Goal: Transaction & Acquisition: Subscribe to service/newsletter

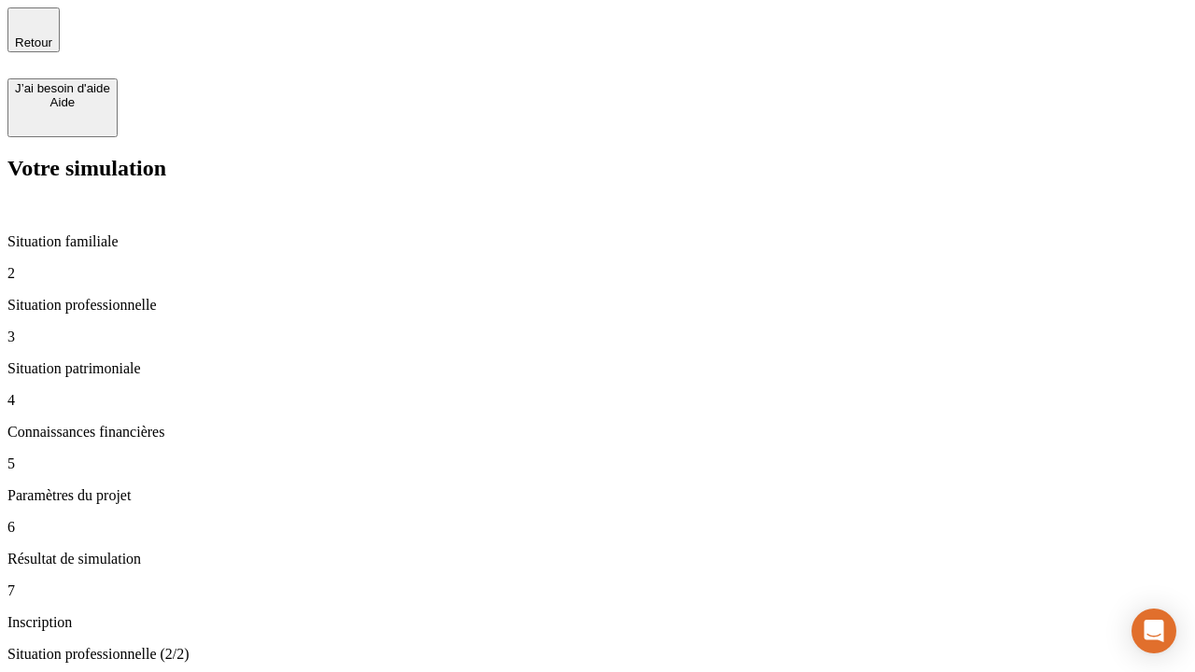
type input "70 000"
type input "1 000"
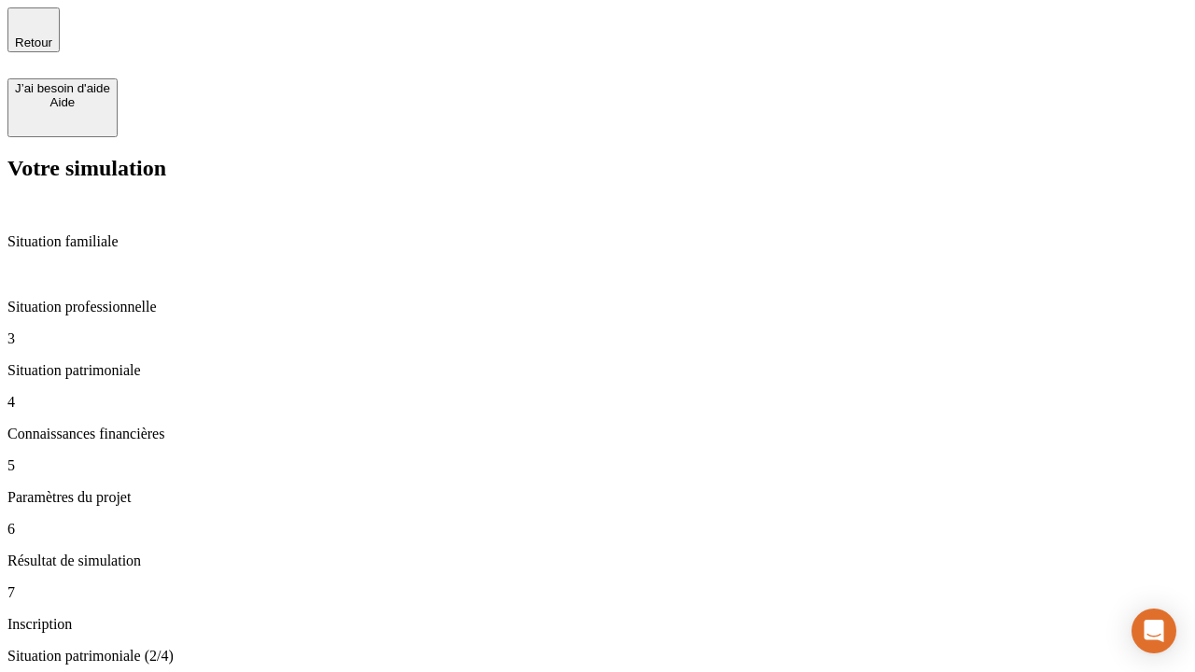
type input "800"
type input "6"
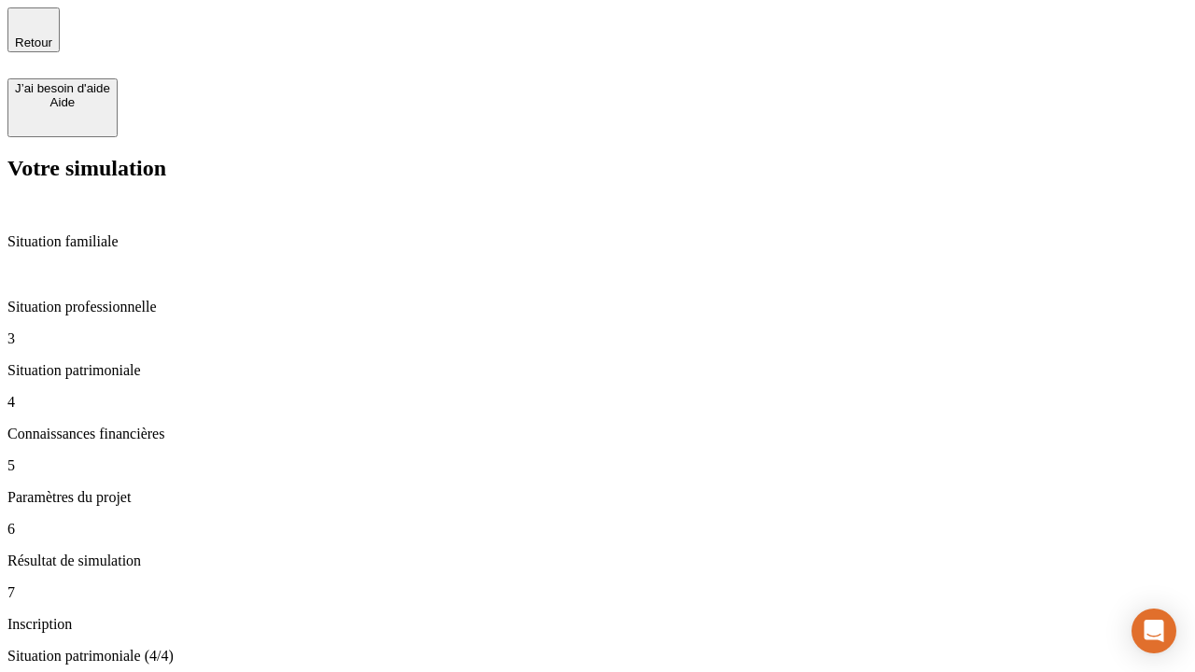
type input "400"
type input "3"
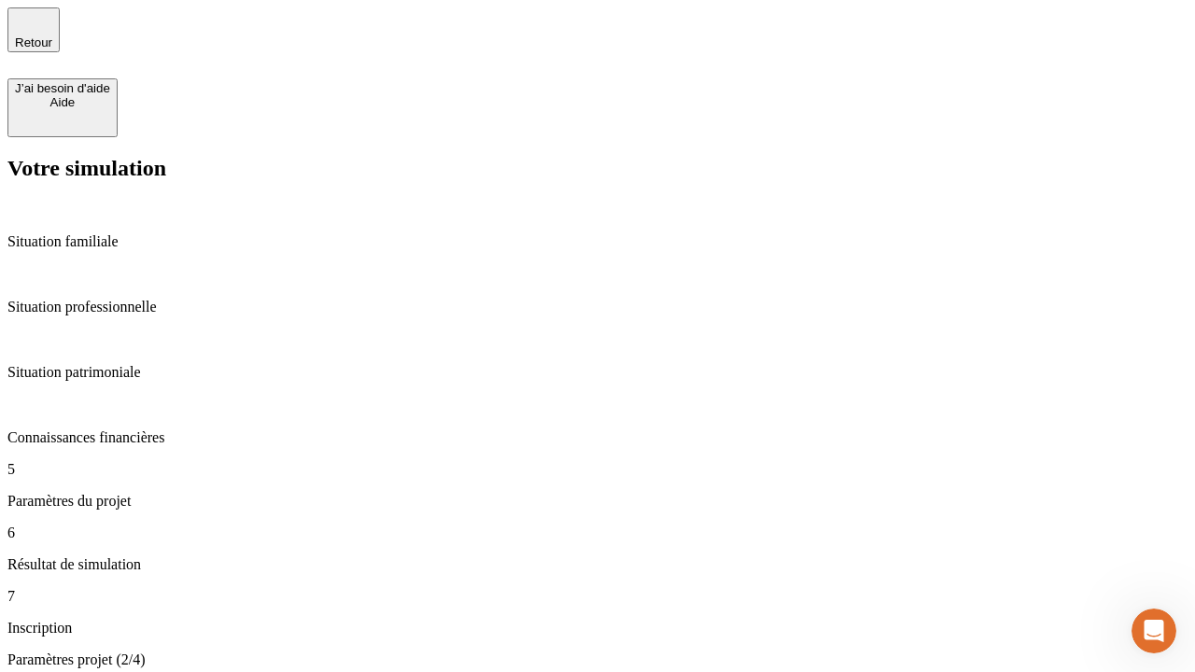
type input "35"
type input "500"
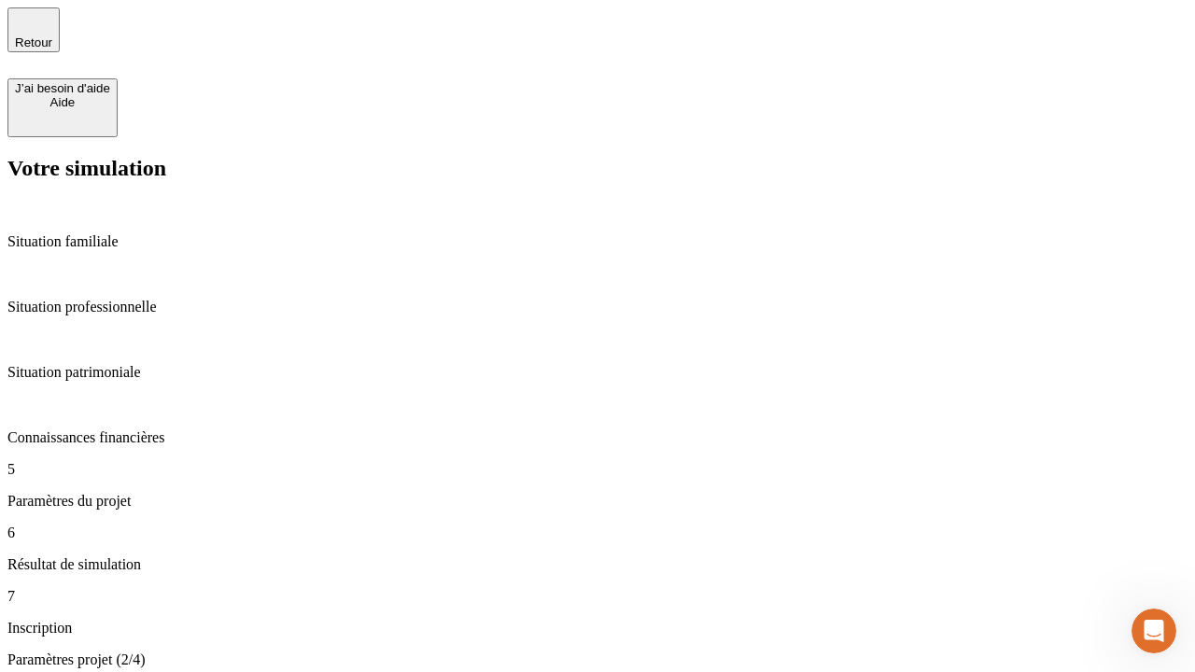
type input "640"
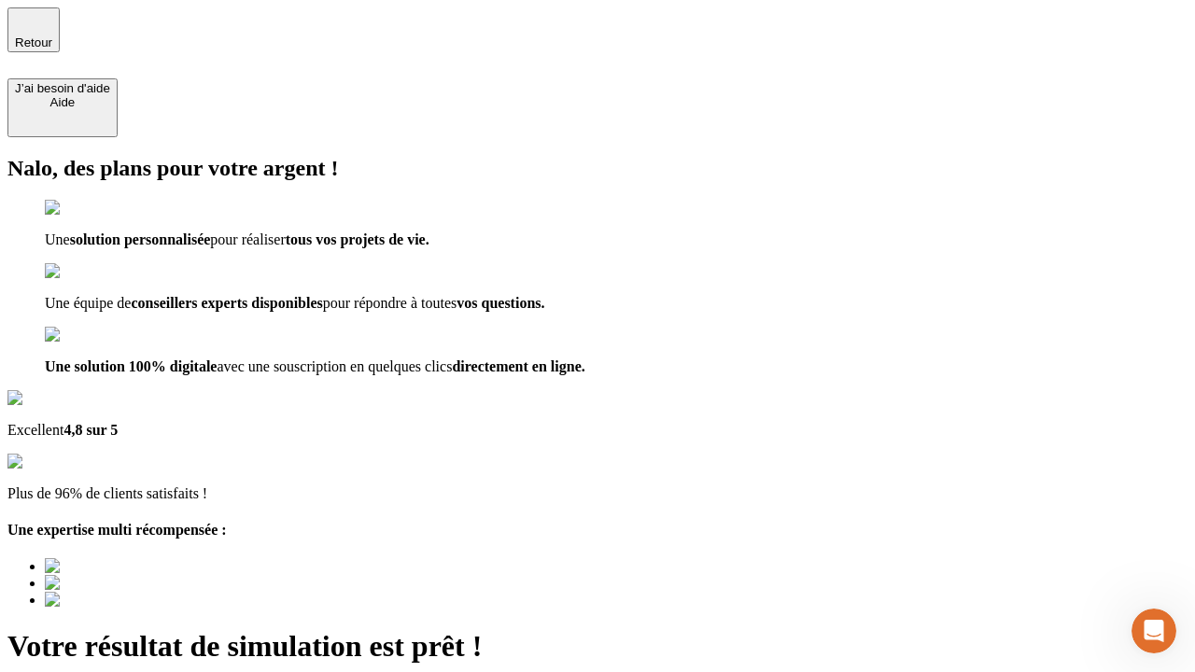
scroll to position [6, 0]
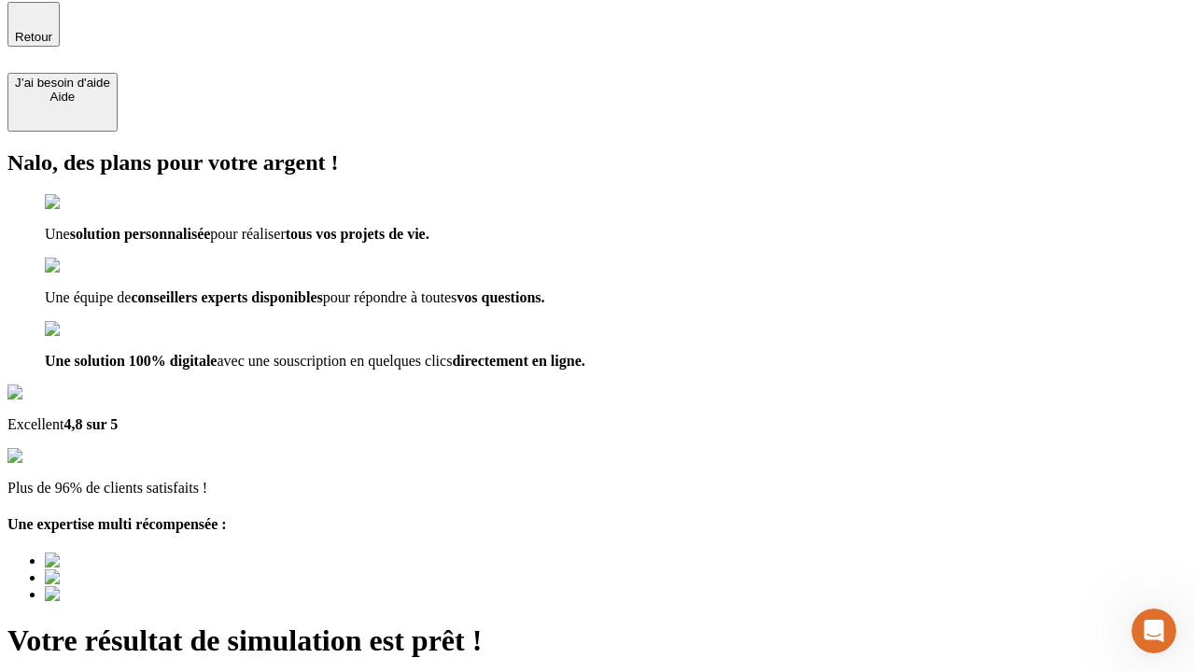
type input "[EMAIL_ADDRESS][DOMAIN_NAME]"
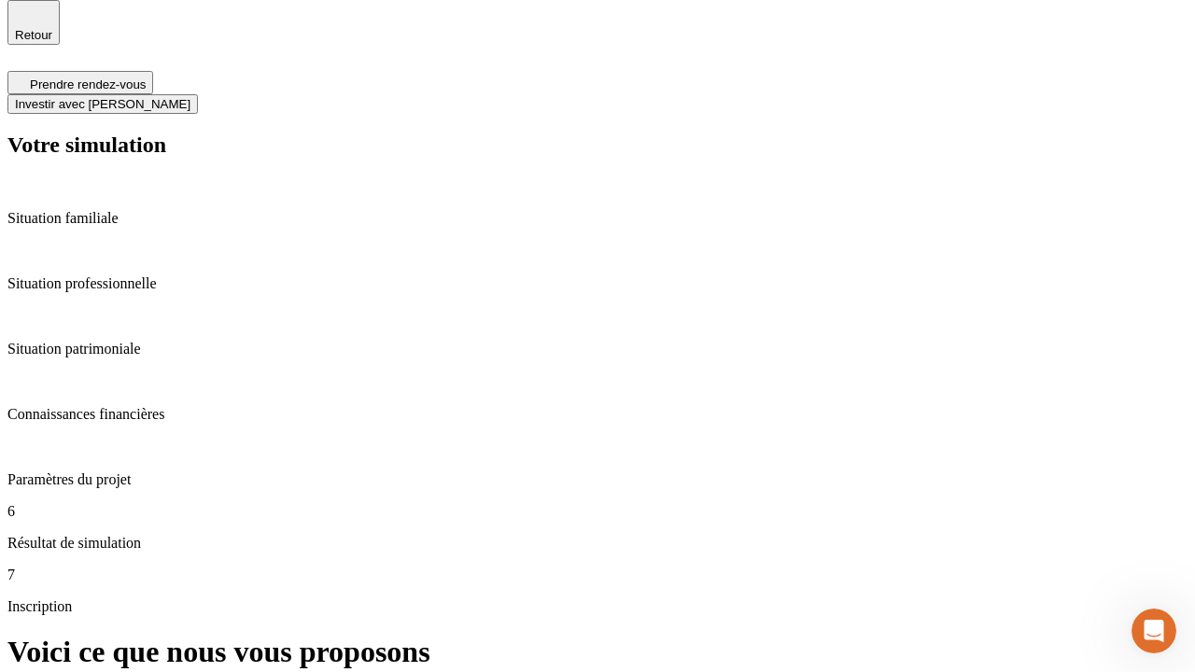
click at [190, 97] on span "Investir avec [PERSON_NAME]" at bounding box center [102, 104] width 175 height 14
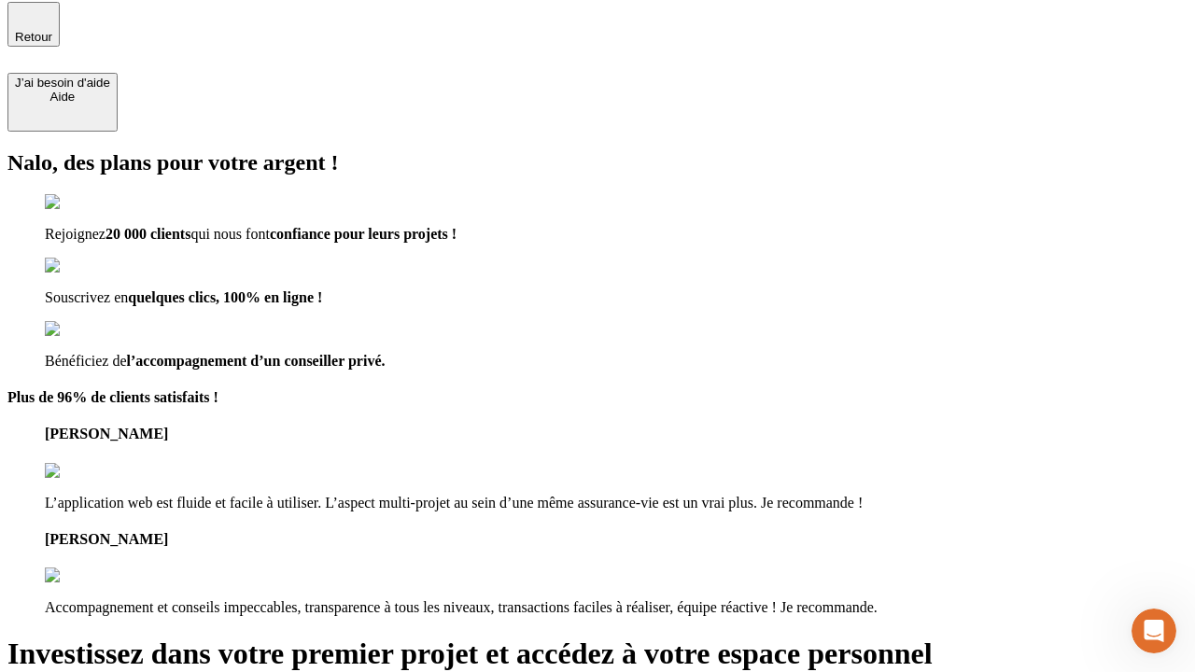
type input "[EMAIL_ADDRESS][DOMAIN_NAME]"
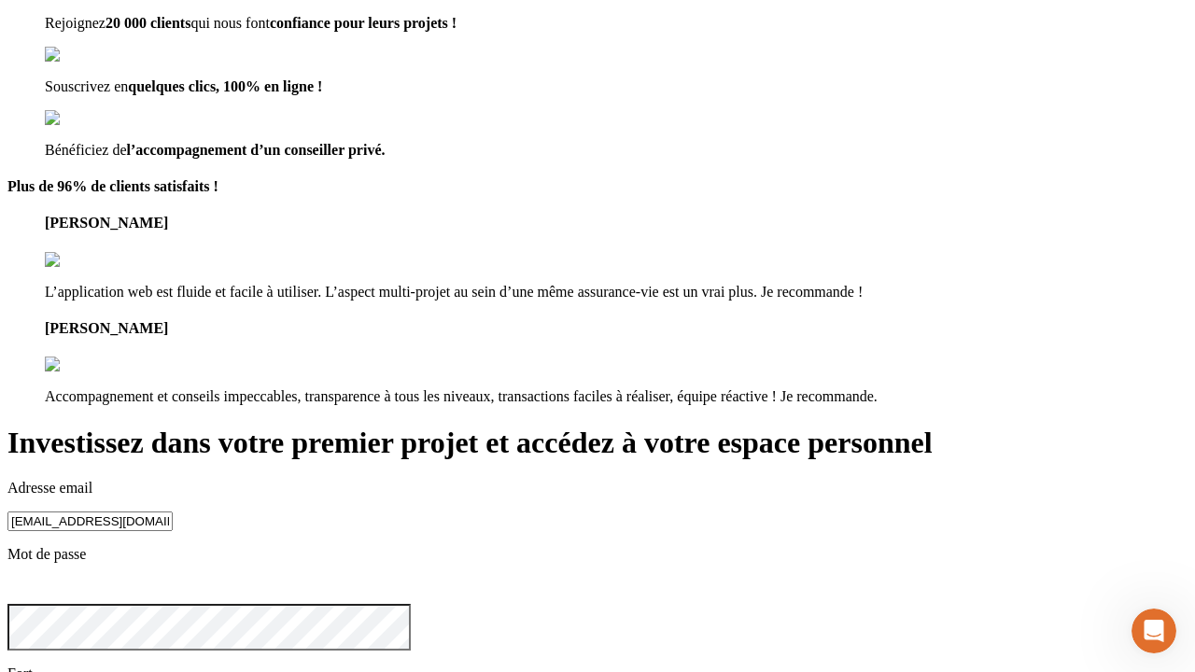
scroll to position [21, 0]
